Goal: Task Accomplishment & Management: Use online tool/utility

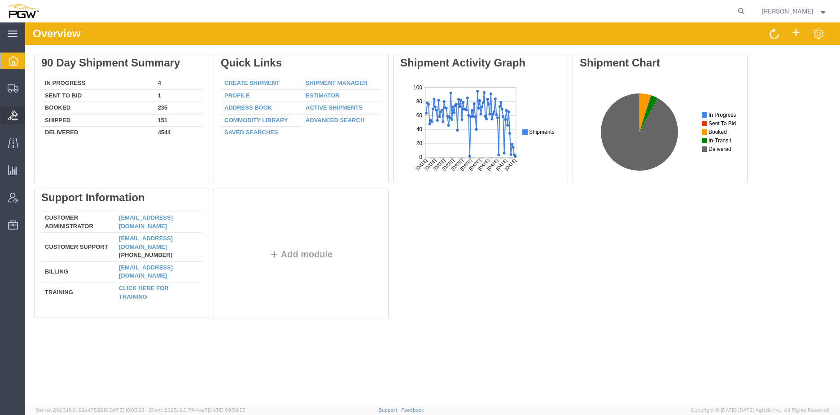
click at [31, 111] on span "Bids" at bounding box center [28, 115] width 6 height 18
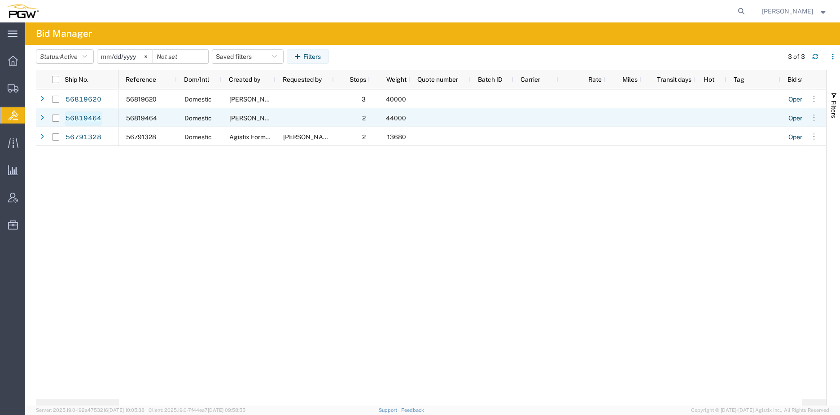
click at [94, 113] on link "56819464" at bounding box center [83, 118] width 37 height 14
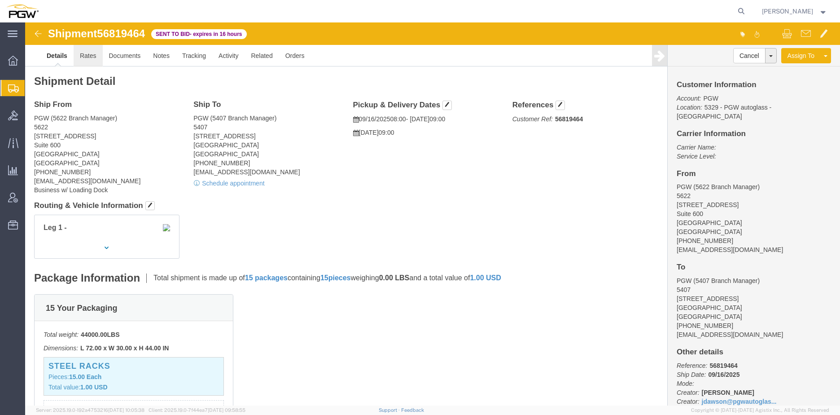
click link "Rates"
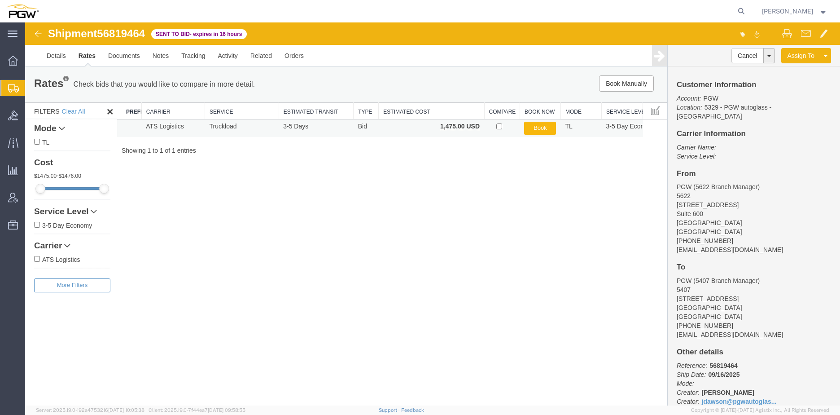
click at [535, 131] on button "Book" at bounding box center [540, 128] width 32 height 13
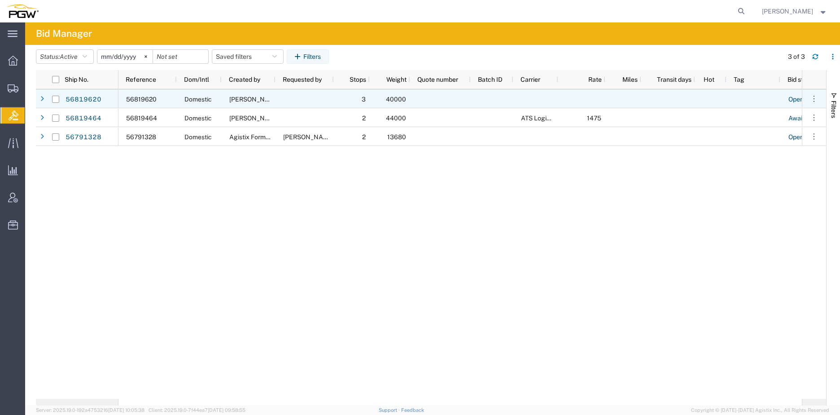
click at [149, 99] on span "56819620" at bounding box center [141, 99] width 31 height 7
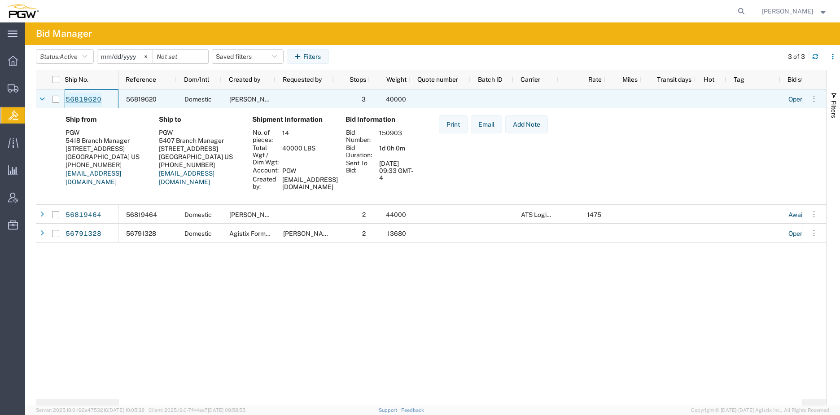
click at [75, 100] on link "56819620" at bounding box center [83, 99] width 37 height 14
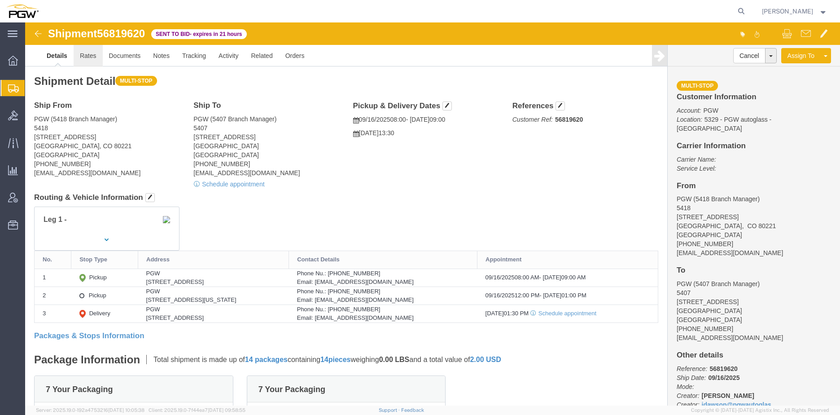
click link "Rates"
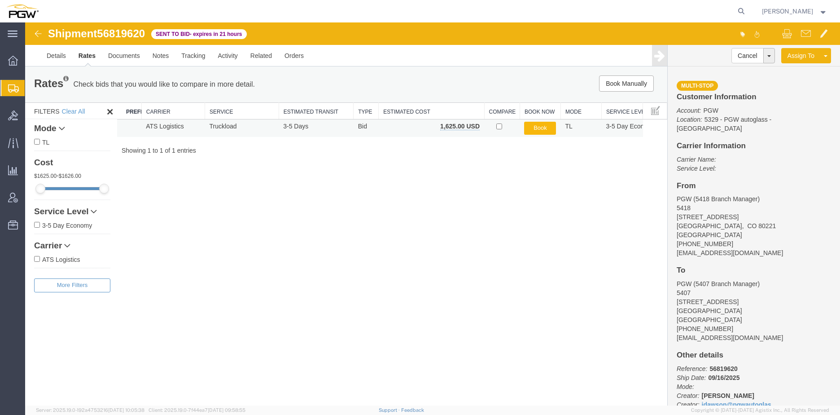
click at [535, 126] on button "Book" at bounding box center [540, 128] width 32 height 13
